Goal: Task Accomplishment & Management: Complete application form

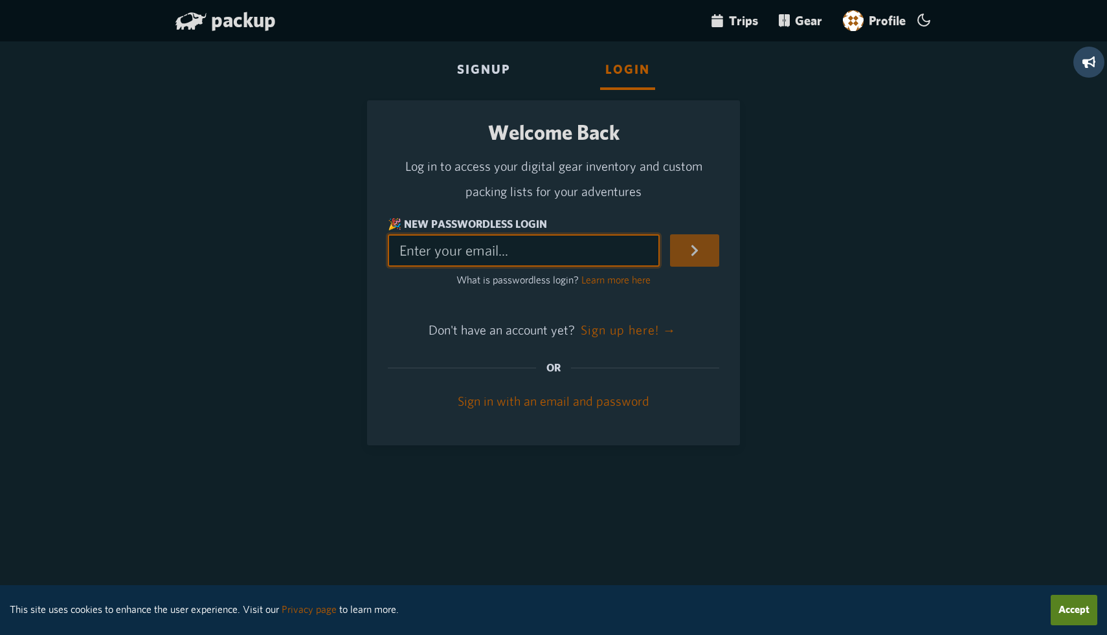
click at [538, 264] on input "🎉 New Passwordless Login" at bounding box center [524, 250] width 272 height 32
type input "magoddard11@gmail.com"
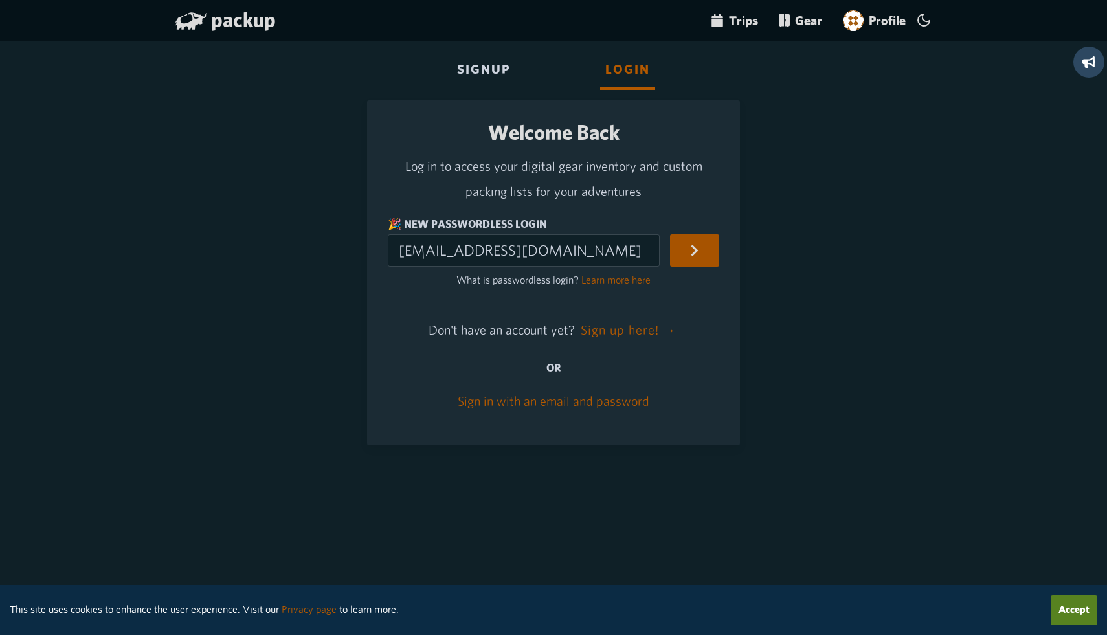
click at [700, 257] on button "submit" at bounding box center [694, 250] width 49 height 32
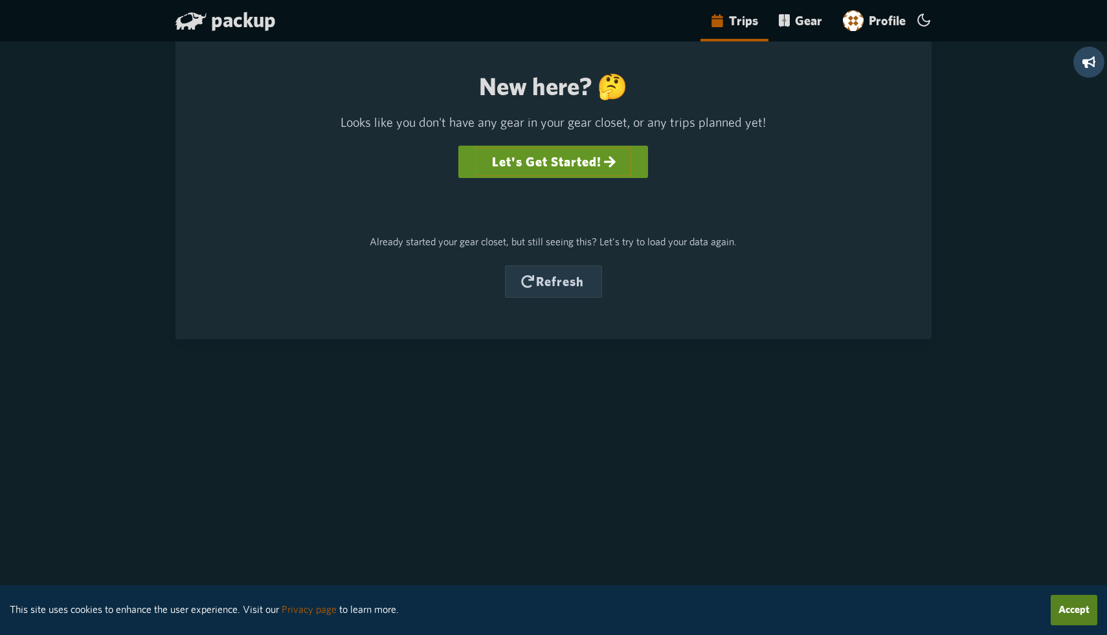
click at [553, 168] on link "Let's Get Started!" at bounding box center [553, 162] width 157 height 30
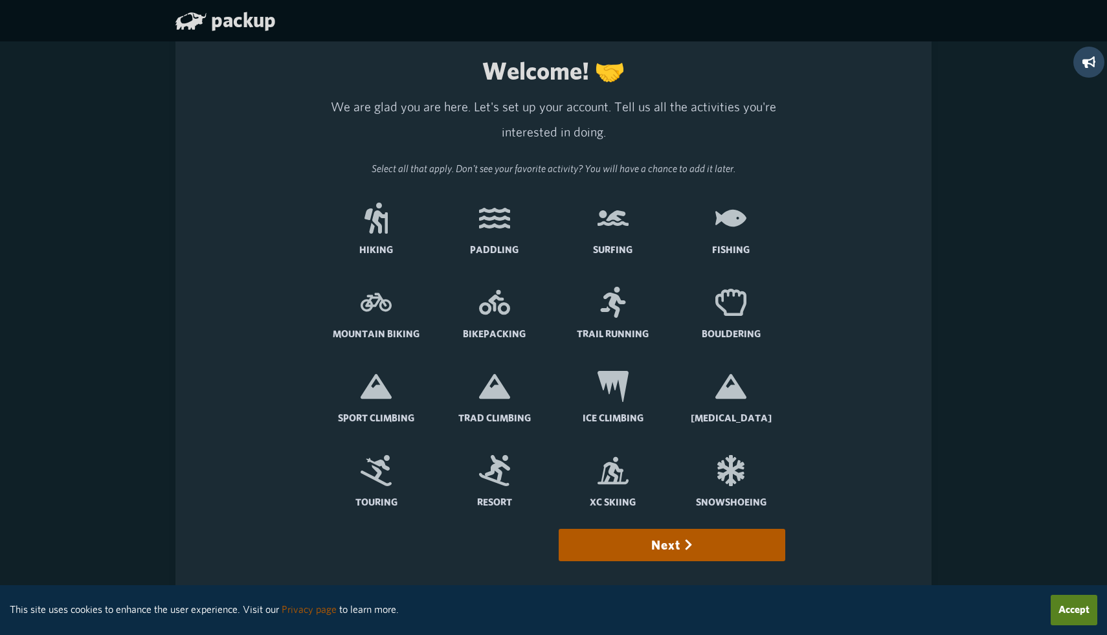
click at [380, 231] on icon at bounding box center [376, 218] width 23 height 31
click at [0, 0] on input "Hiking" at bounding box center [0, 0] width 0 height 0
click at [487, 295] on icon at bounding box center [494, 302] width 31 height 31
click at [0, 0] on input "Bikepacking" at bounding box center [0, 0] width 0 height 0
click at [730, 394] on icon at bounding box center [730, 386] width 31 height 25
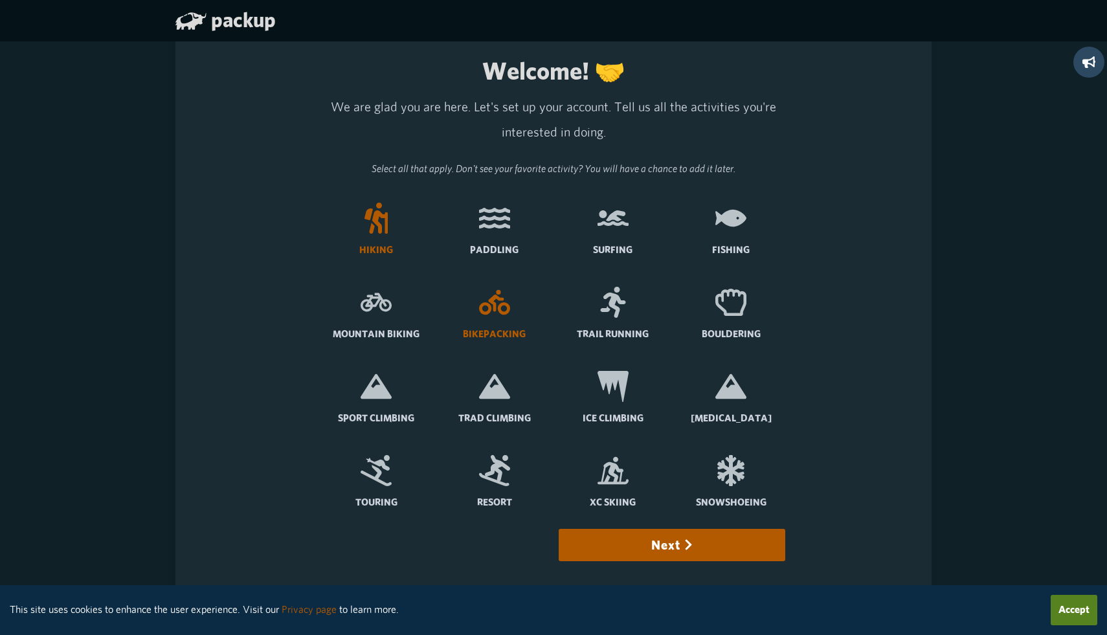
click at [0, 0] on input "[MEDICAL_DATA]" at bounding box center [0, 0] width 0 height 0
click at [382, 469] on icon at bounding box center [376, 470] width 31 height 31
click at [0, 0] on input "Touring" at bounding box center [0, 0] width 0 height 0
click at [667, 559] on button "Next" at bounding box center [672, 545] width 226 height 32
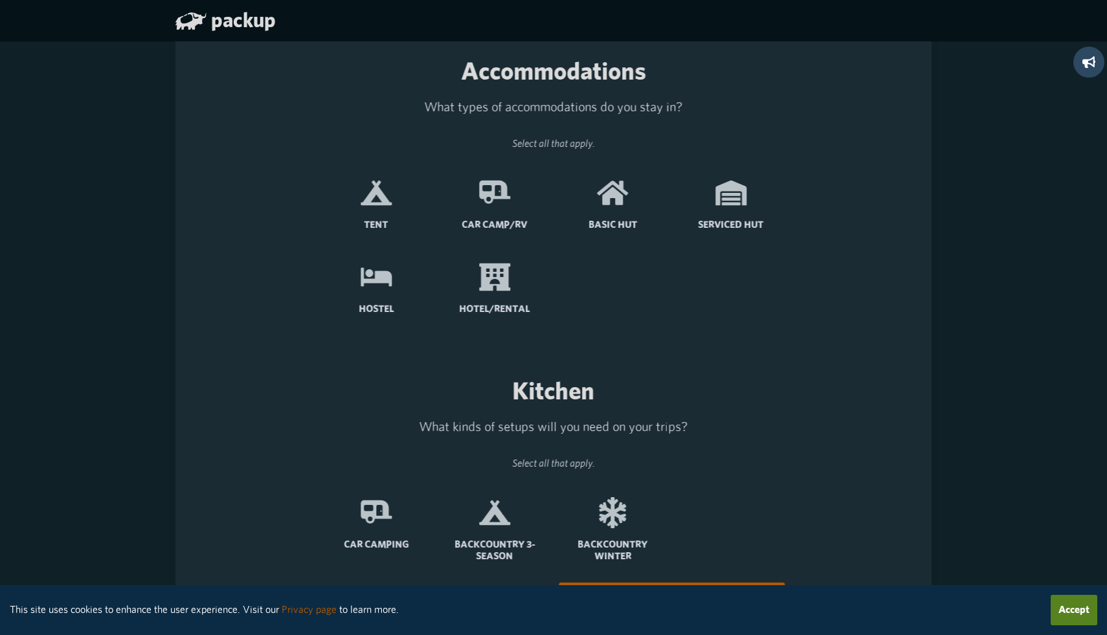
click at [381, 201] on icon at bounding box center [376, 193] width 31 height 25
click at [0, 0] on input "Tent" at bounding box center [0, 0] width 0 height 0
click at [624, 214] on label "Basic Hut" at bounding box center [613, 209] width 108 height 84
click at [0, 0] on input "Basic Hut" at bounding box center [0, 0] width 0 height 0
click at [382, 186] on icon at bounding box center [376, 192] width 31 height 31
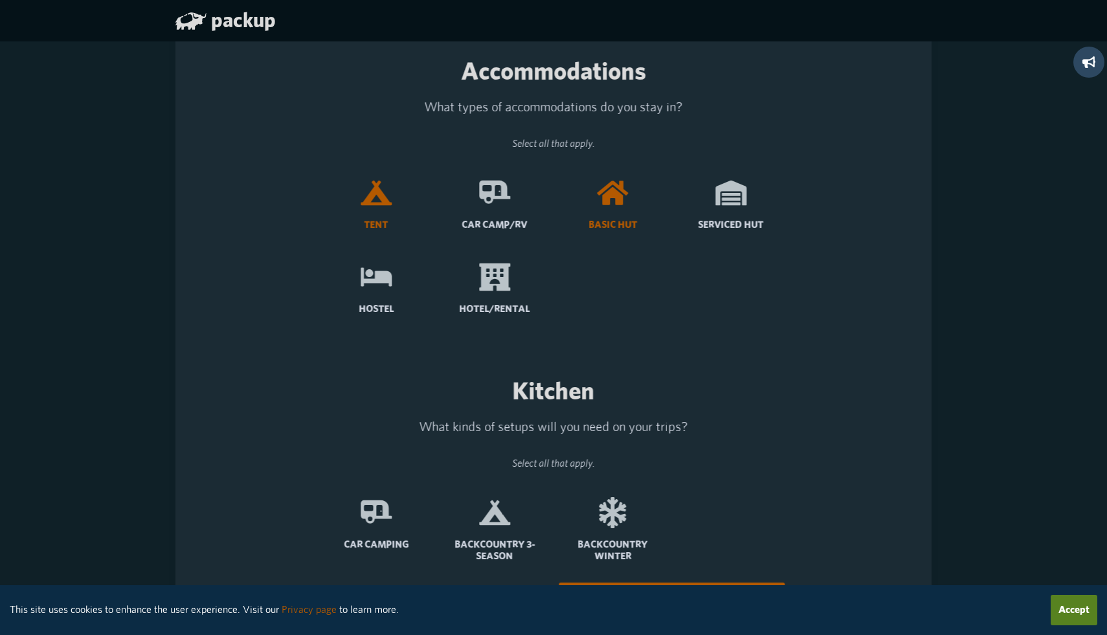
click at [0, 0] on input "Tent" at bounding box center [0, 0] width 0 height 0
click at [488, 196] on icon at bounding box center [494, 192] width 31 height 23
click at [0, 0] on input "Car Camp/RV" at bounding box center [0, 0] width 0 height 0
click at [723, 211] on label "Serviced Hut" at bounding box center [731, 209] width 108 height 84
click at [0, 0] on input "Serviced Hut" at bounding box center [0, 0] width 0 height 0
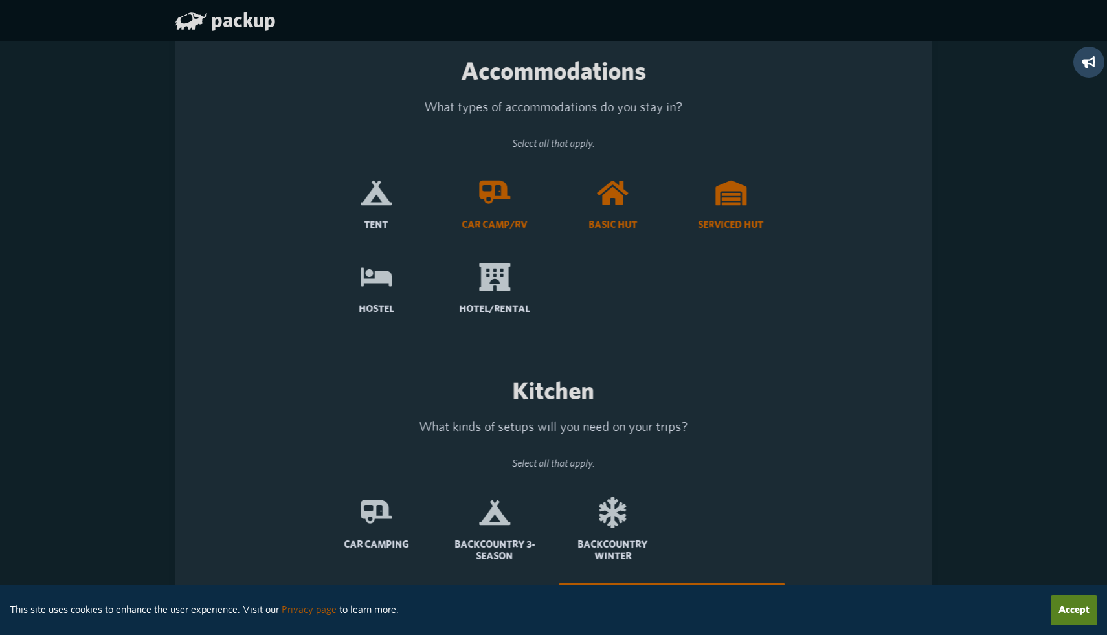
scroll to position [91, 0]
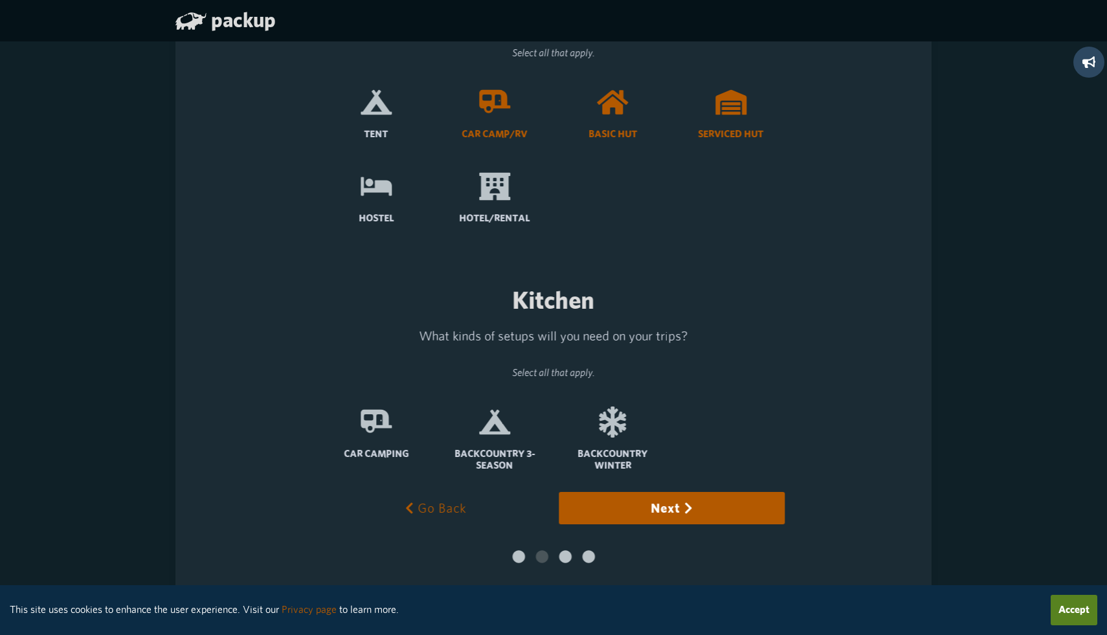
click at [495, 429] on icon at bounding box center [494, 422] width 31 height 31
click at [0, 0] on input "Backcountry 3-Season" at bounding box center [0, 0] width 0 height 0
click at [618, 505] on button "Next" at bounding box center [672, 508] width 226 height 32
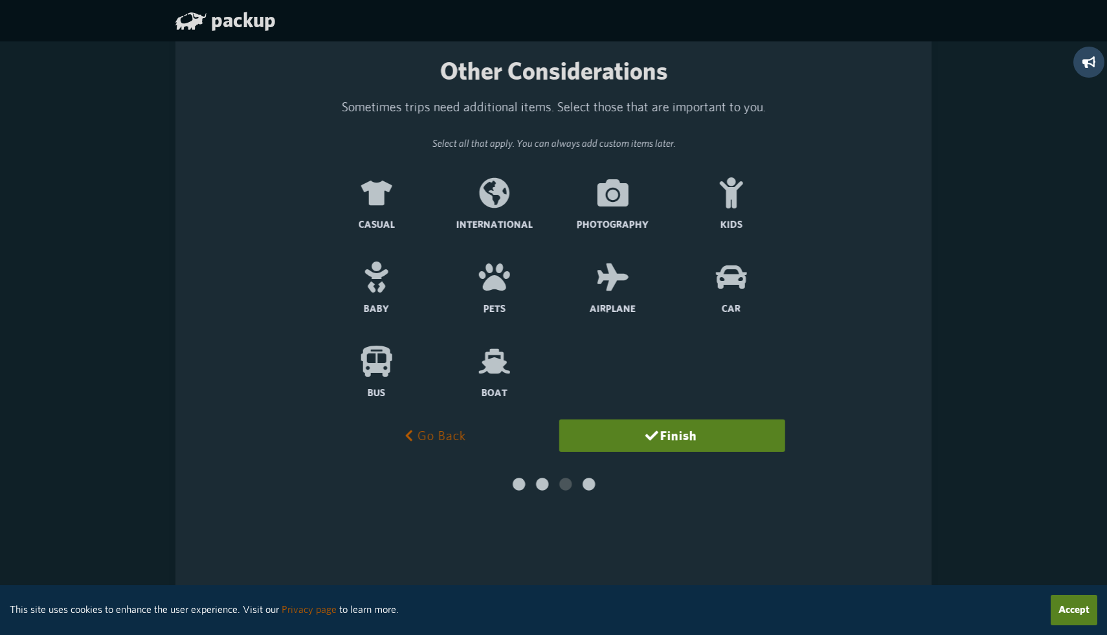
click at [380, 196] on icon at bounding box center [376, 193] width 31 height 25
click at [0, 0] on input "Casual" at bounding box center [0, 0] width 0 height 0
click at [600, 210] on label "Photography" at bounding box center [613, 209] width 108 height 84
click at [0, 0] on input "Photography" at bounding box center [0, 0] width 0 height 0
click at [724, 209] on label "Kids" at bounding box center [731, 209] width 108 height 84
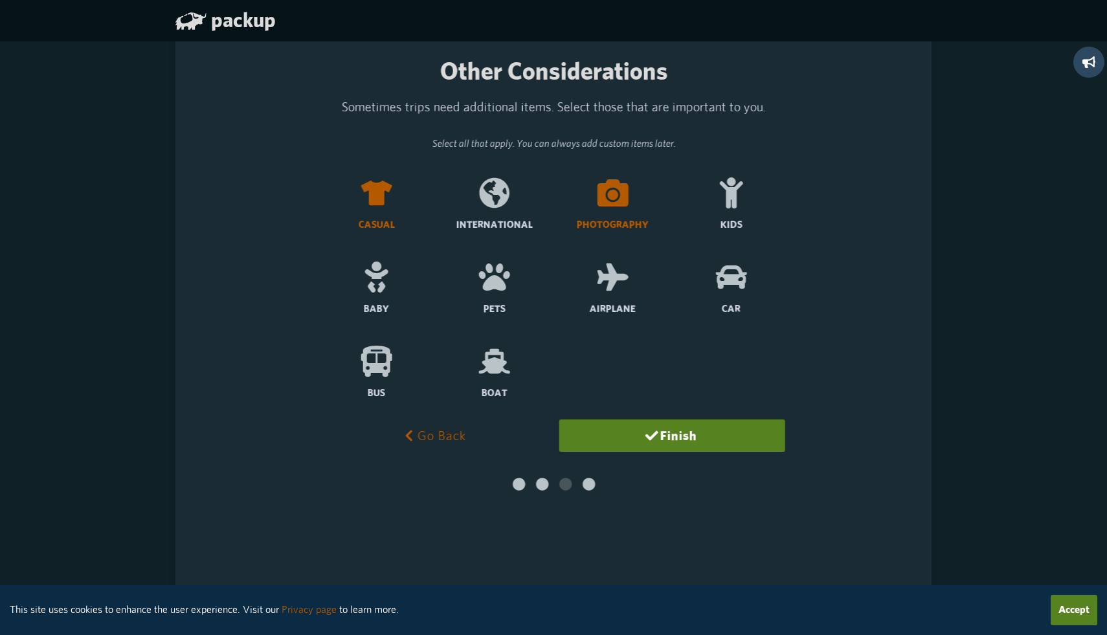
click at [0, 0] on input "Kids" at bounding box center [0, 0] width 0 height 0
click at [614, 431] on button "Finish" at bounding box center [672, 436] width 226 height 32
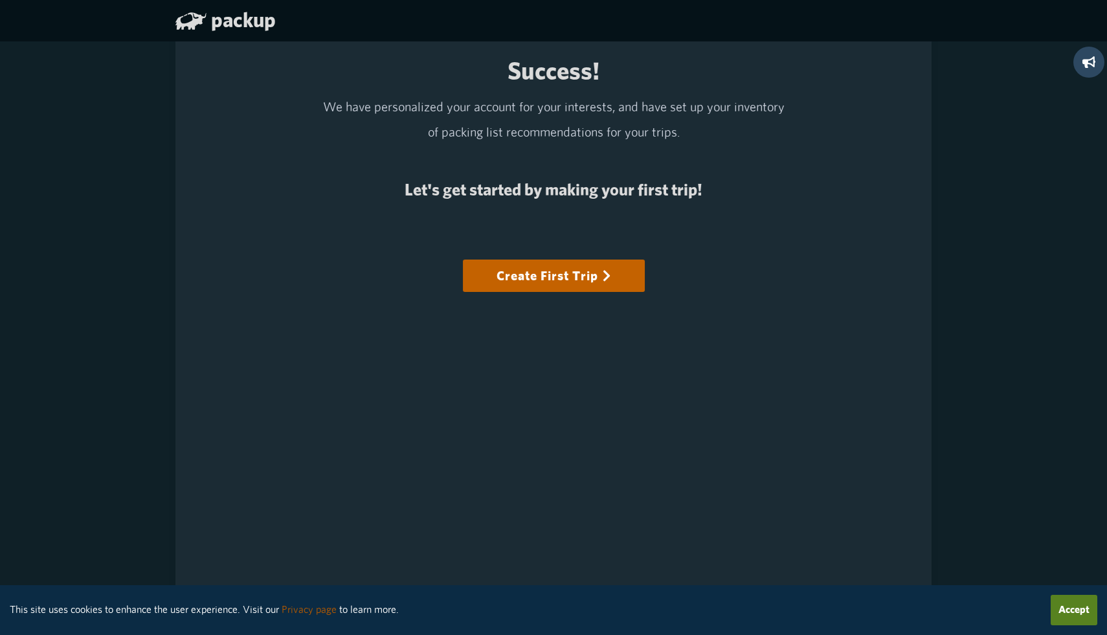
click at [576, 275] on link "Create First Trip" at bounding box center [554, 276] width 150 height 30
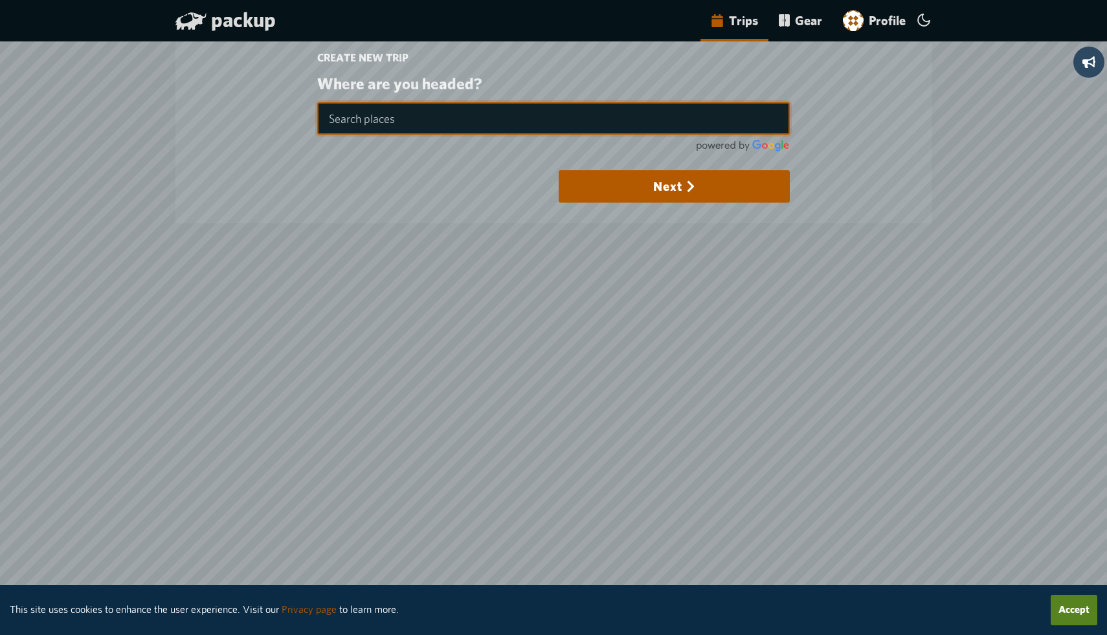
click at [454, 114] on input "text" at bounding box center [553, 118] width 473 height 32
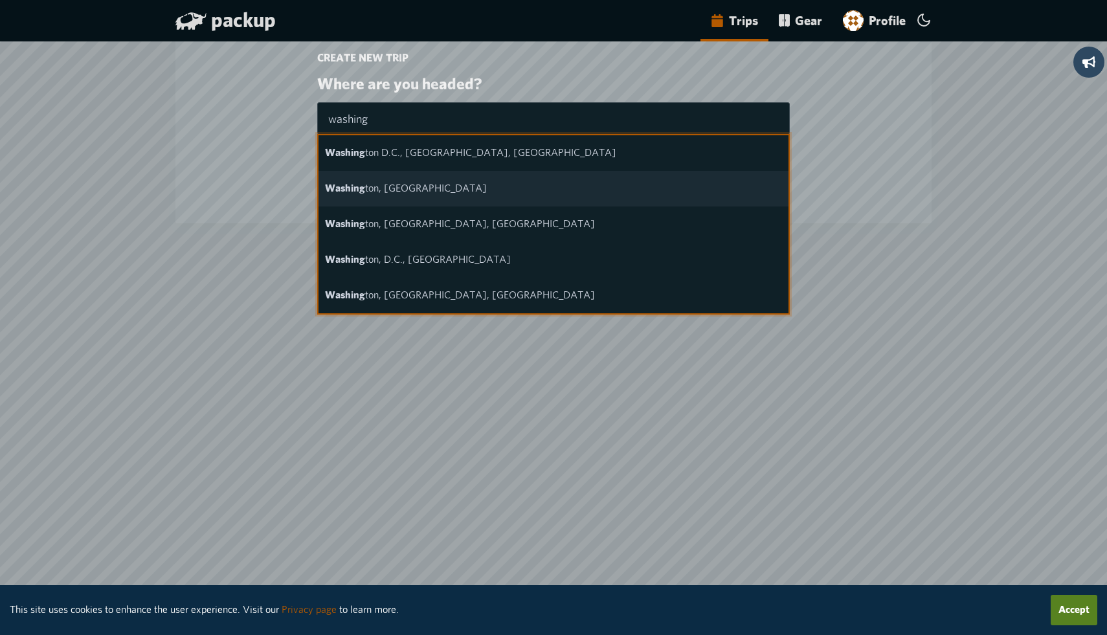
click at [377, 192] on span "Washing ton, [GEOGRAPHIC_DATA]" at bounding box center [406, 188] width 162 height 12
type input "[US_STATE], [GEOGRAPHIC_DATA]"
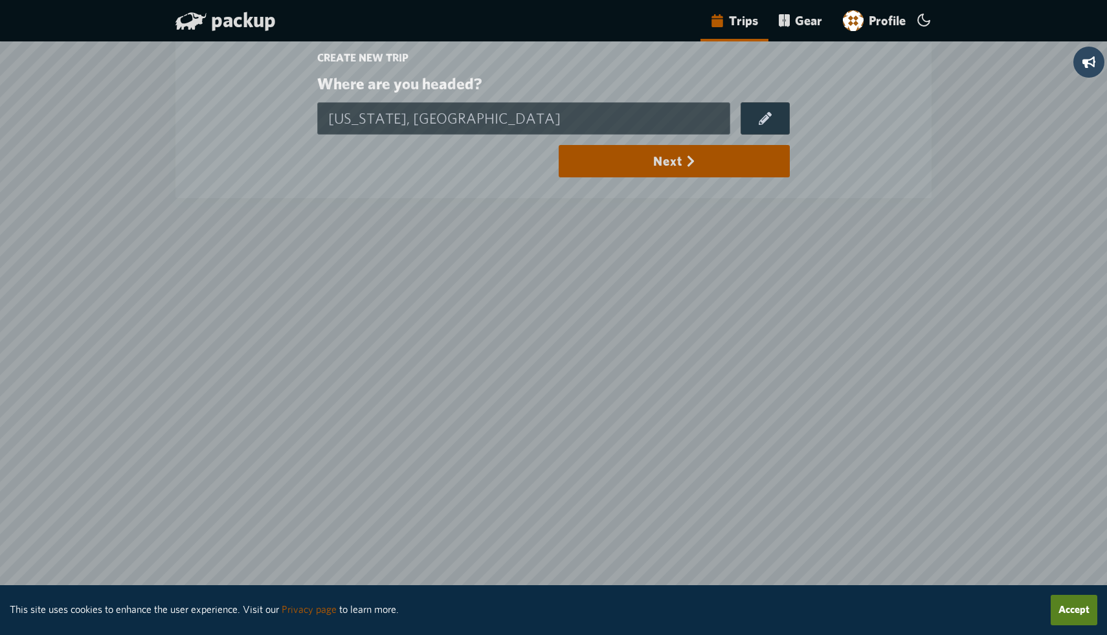
click at [626, 160] on button "Next" at bounding box center [674, 161] width 231 height 32
